Goal: Information Seeking & Learning: Learn about a topic

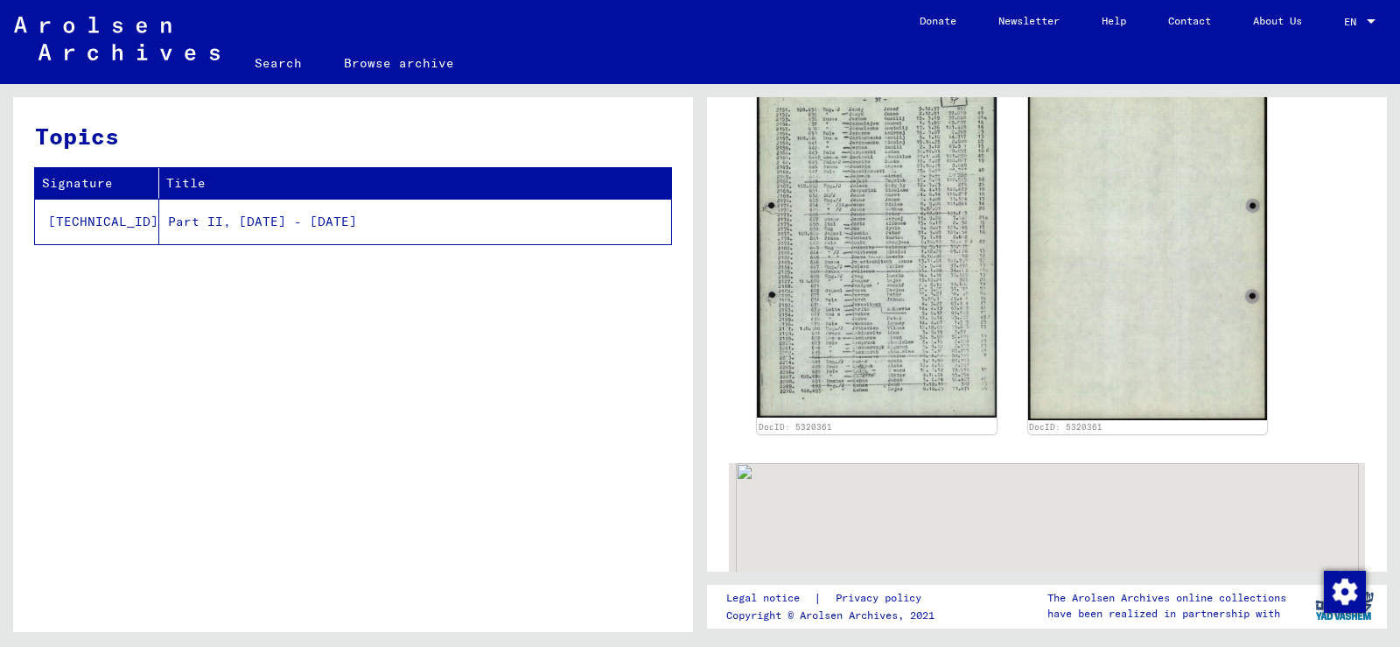
scroll to position [525, 0]
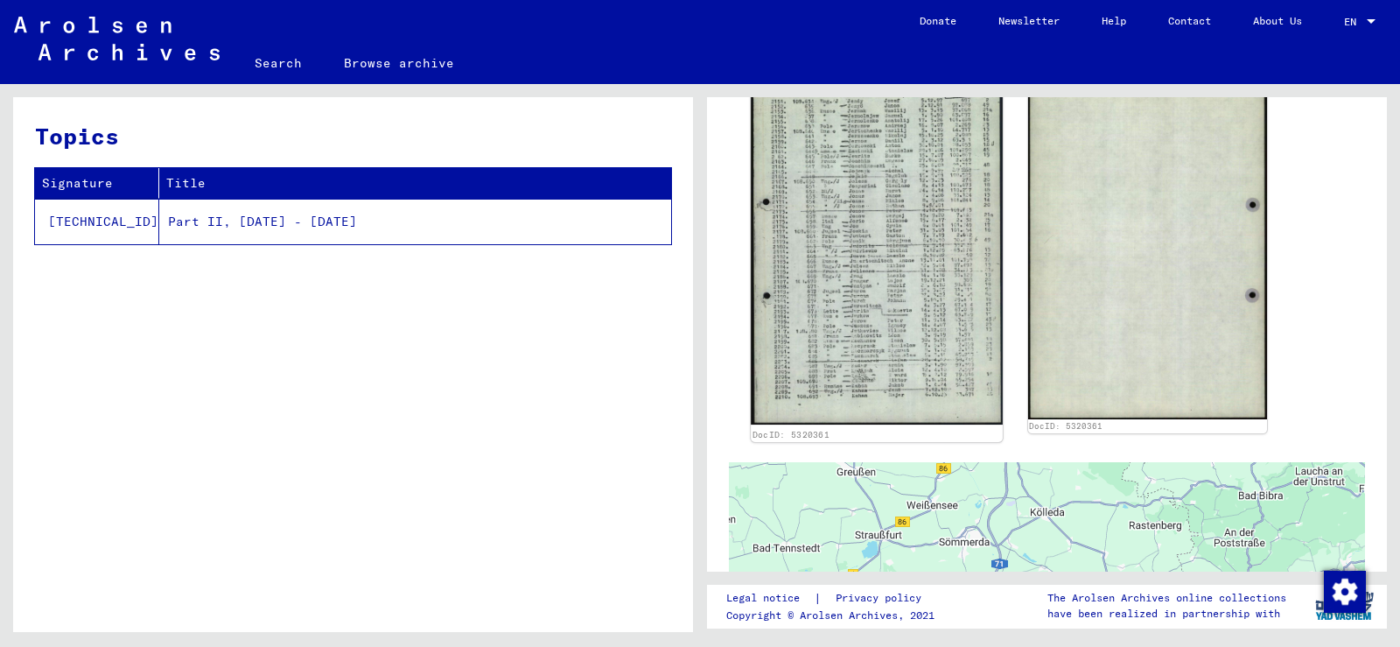
click at [887, 164] on img at bounding box center [876, 249] width 251 height 351
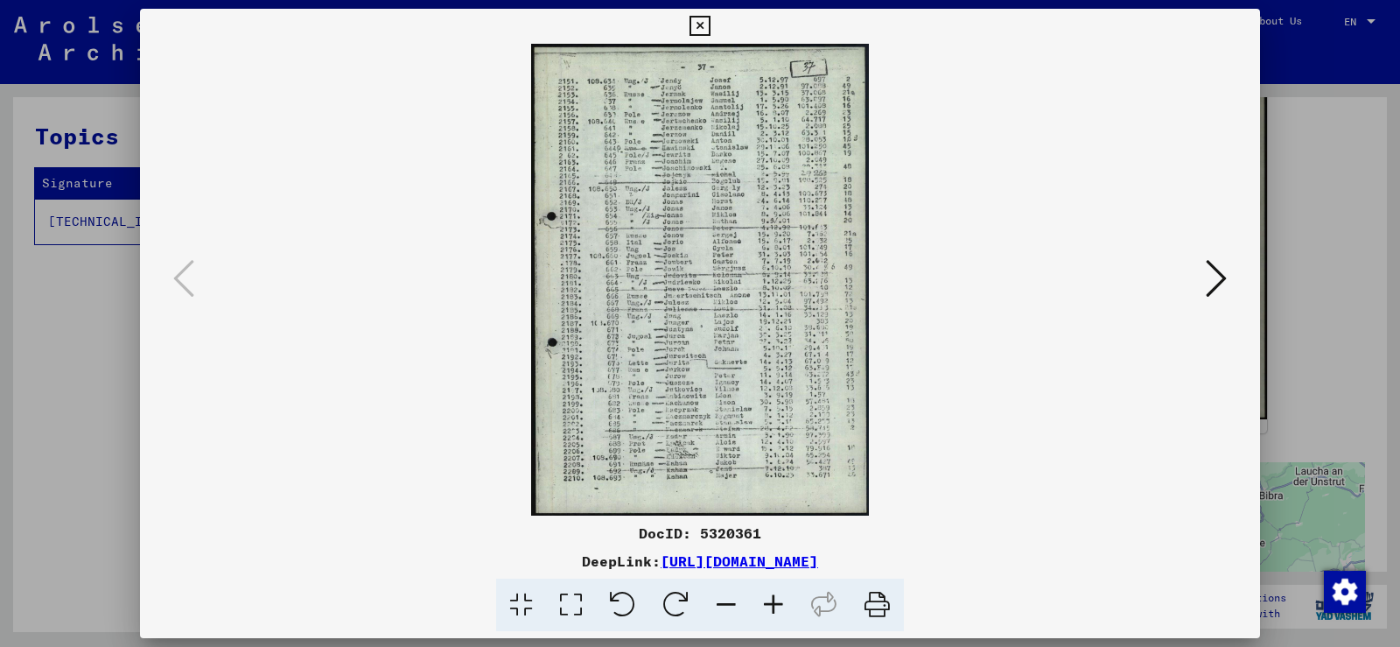
click at [772, 361] on icon at bounding box center [773, 604] width 47 height 53
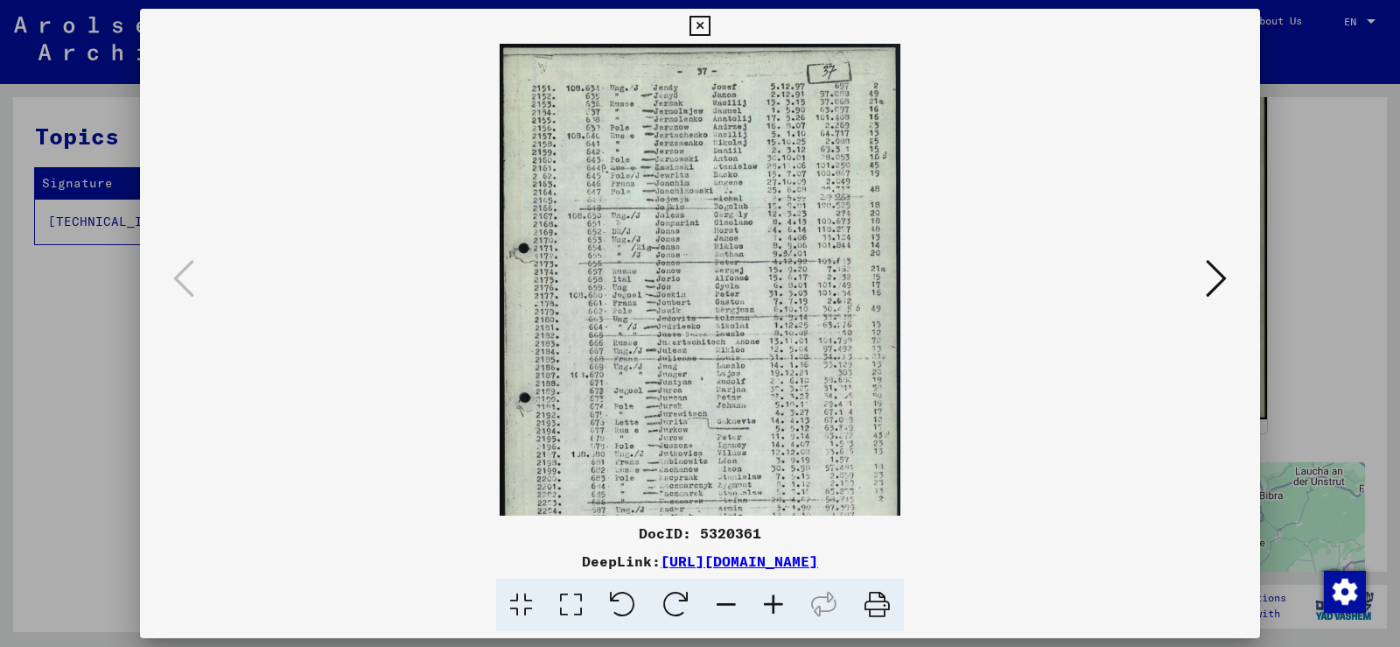
click at [772, 361] on icon at bounding box center [773, 604] width 47 height 53
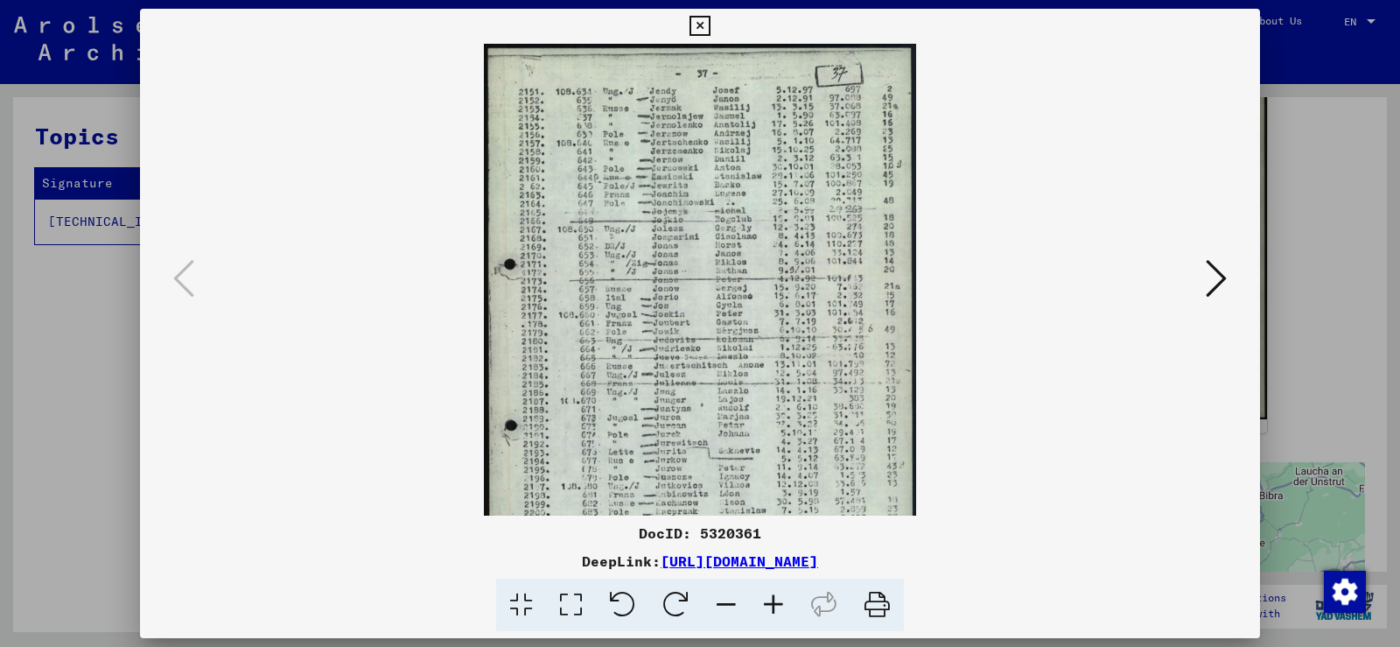
click at [772, 361] on icon at bounding box center [773, 604] width 47 height 53
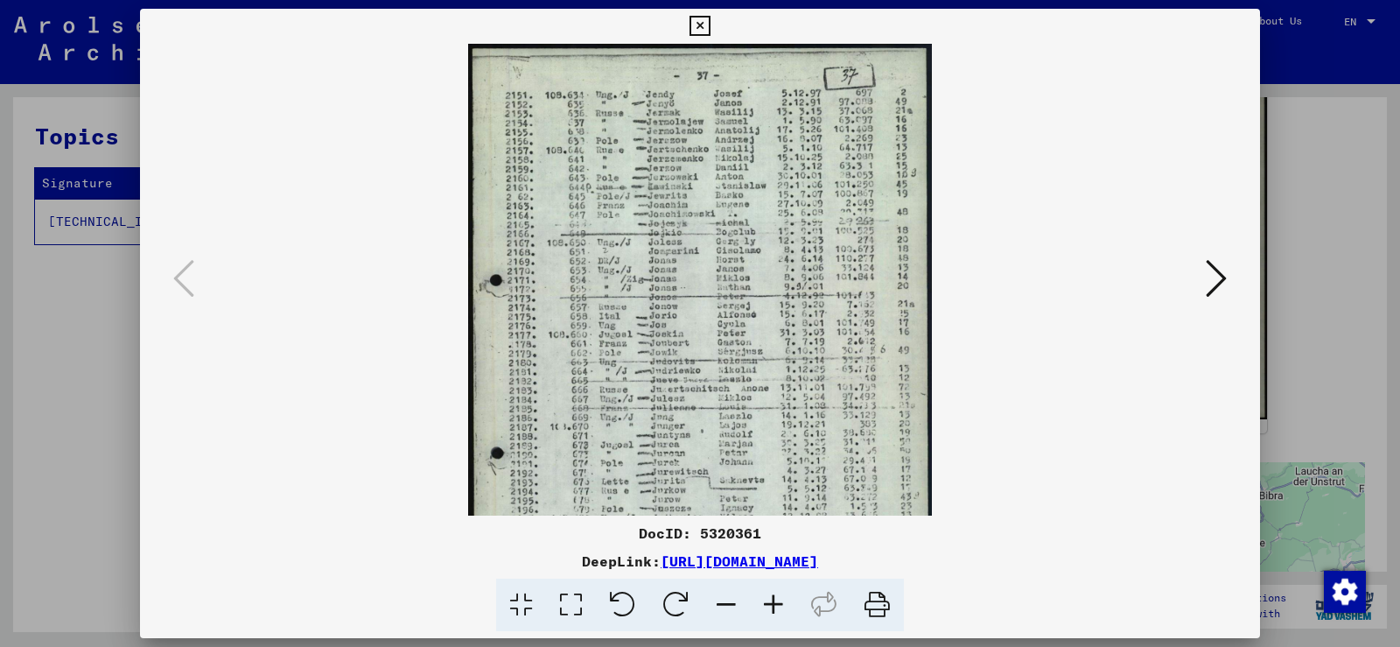
click at [772, 361] on icon at bounding box center [773, 604] width 47 height 53
click at [773, 361] on icon at bounding box center [773, 604] width 47 height 53
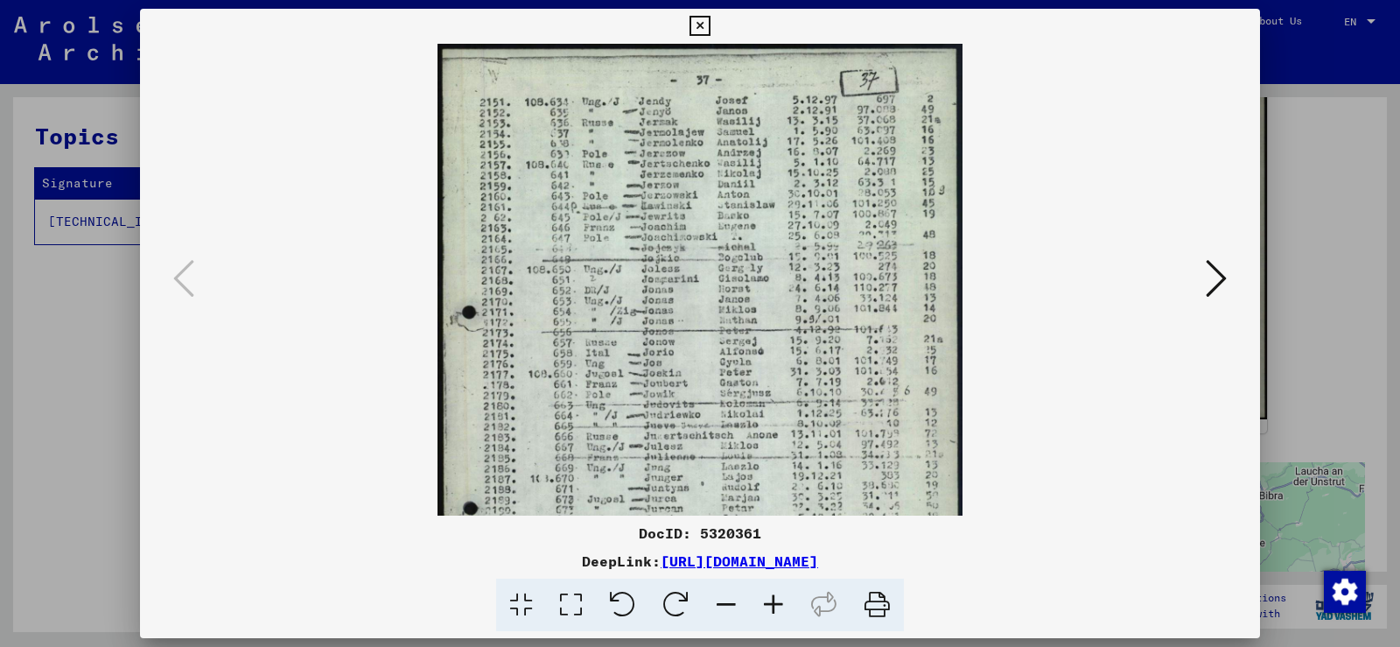
click at [774, 361] on icon at bounding box center [773, 604] width 47 height 53
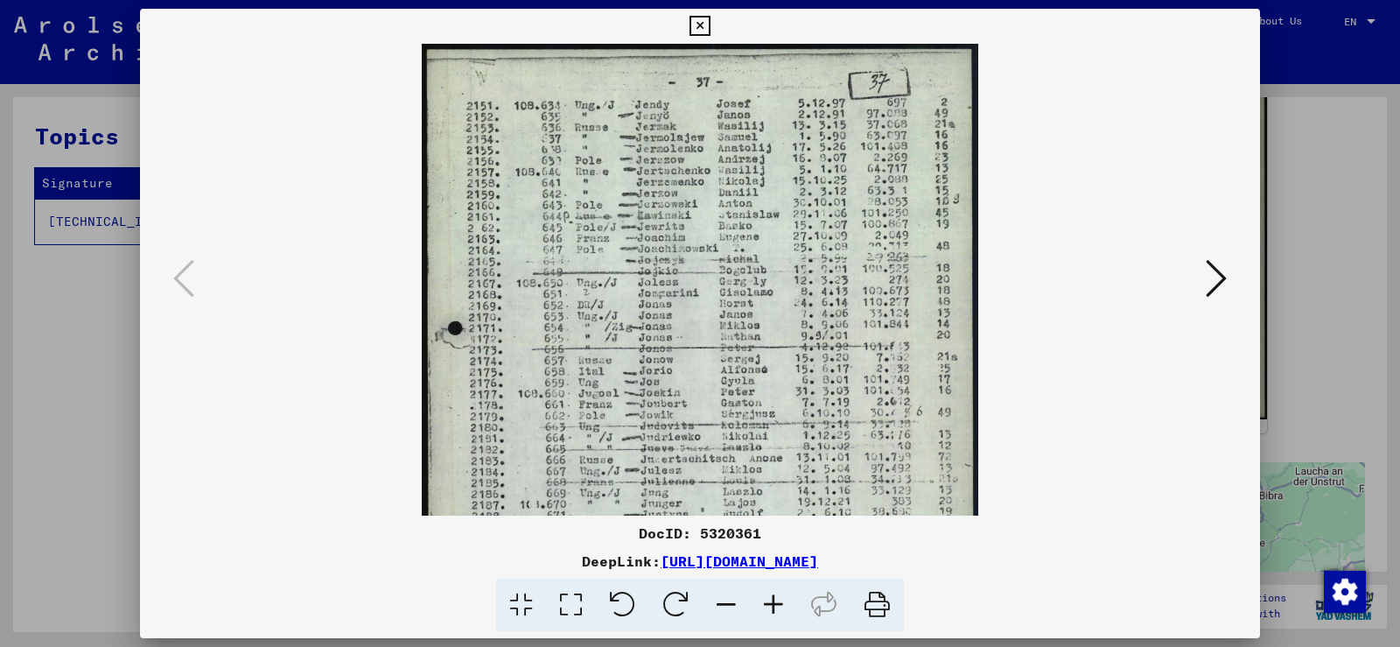
click at [781, 361] on icon at bounding box center [773, 604] width 47 height 53
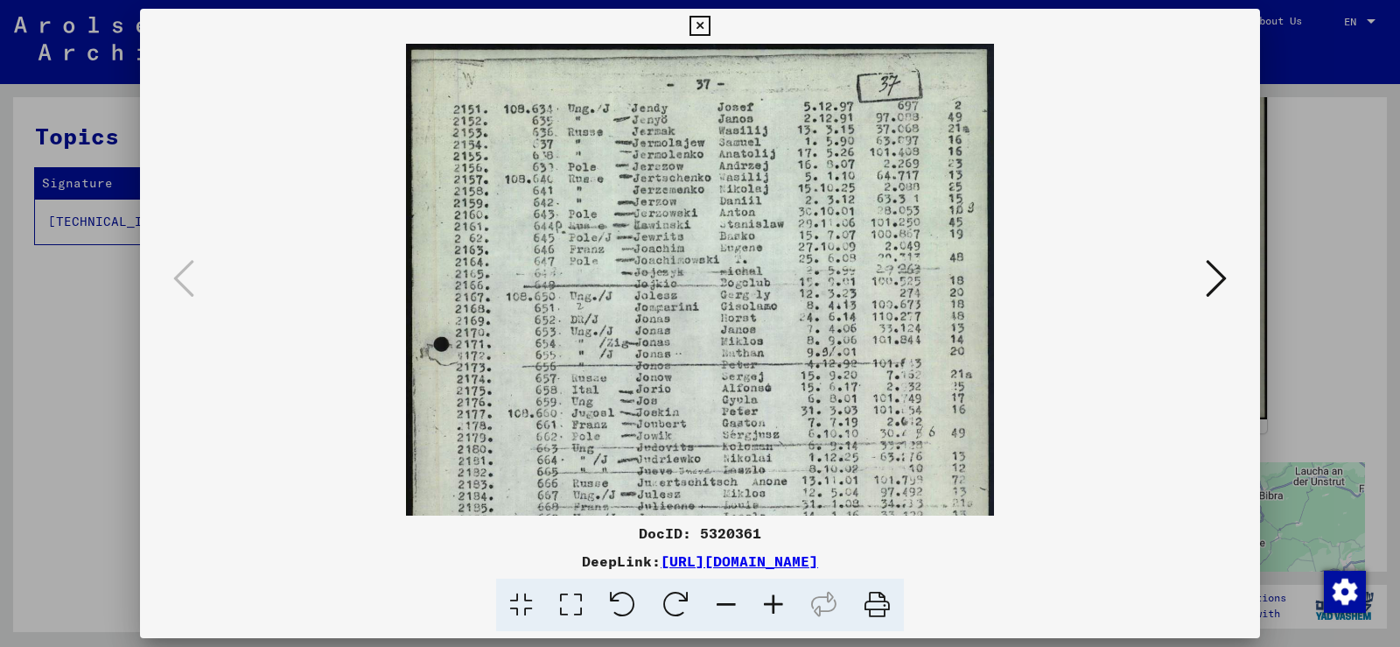
click at [781, 361] on icon at bounding box center [773, 604] width 47 height 53
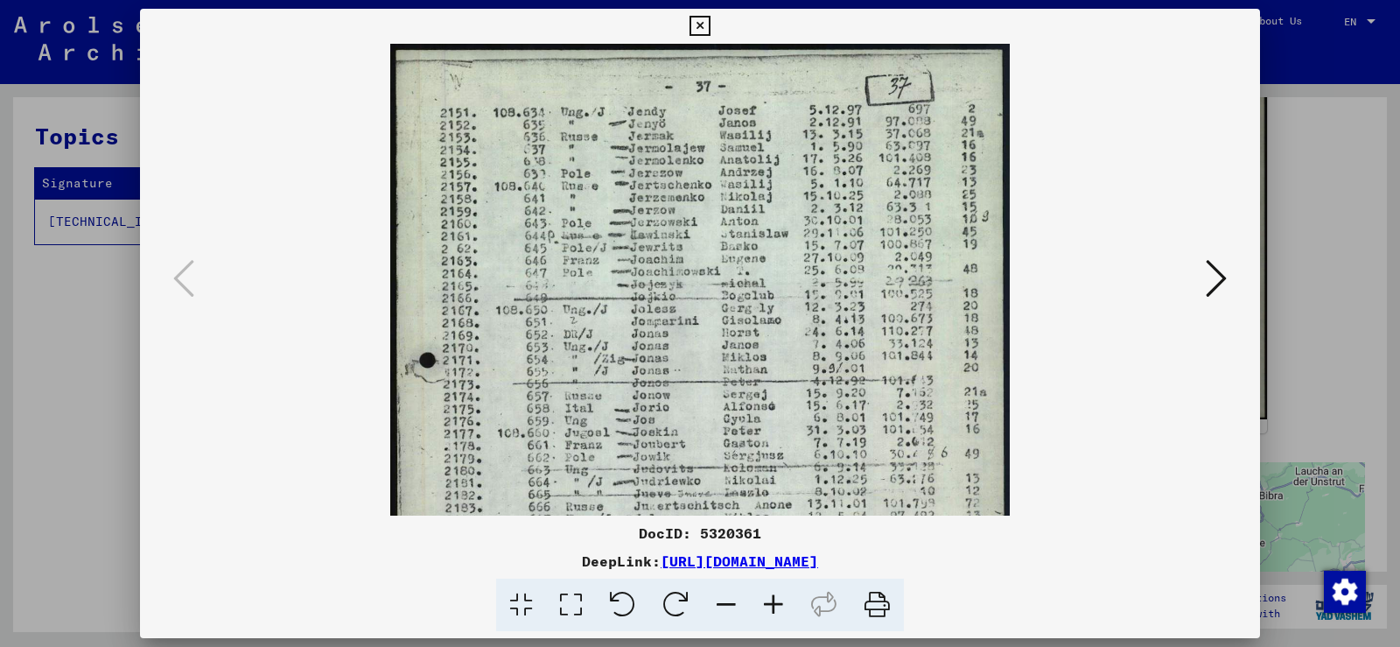
click at [781, 361] on icon at bounding box center [773, 604] width 47 height 53
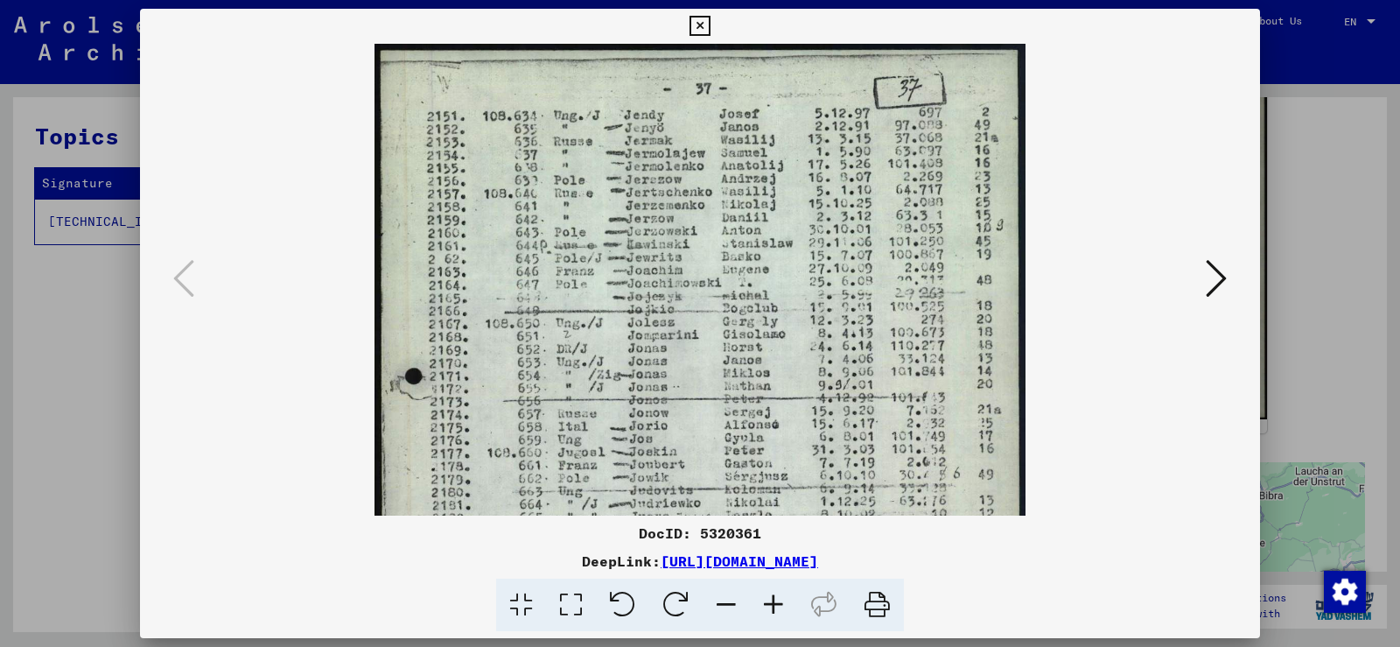
click at [781, 361] on icon at bounding box center [773, 604] width 47 height 53
